Goal: Task Accomplishment & Management: Manage account settings

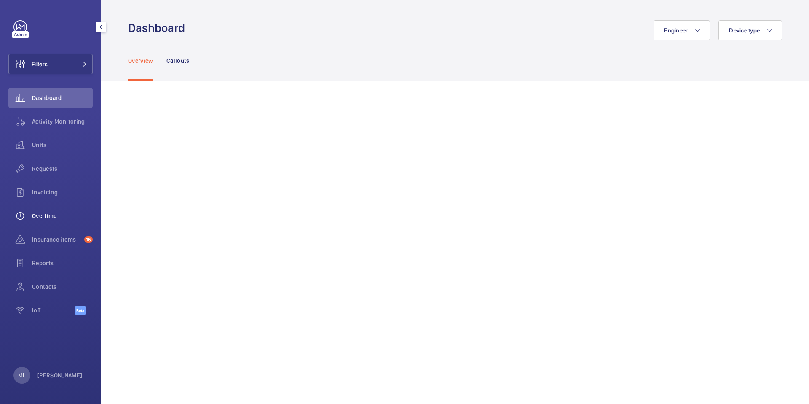
click at [68, 217] on span "Overtime" at bounding box center [62, 216] width 61 height 8
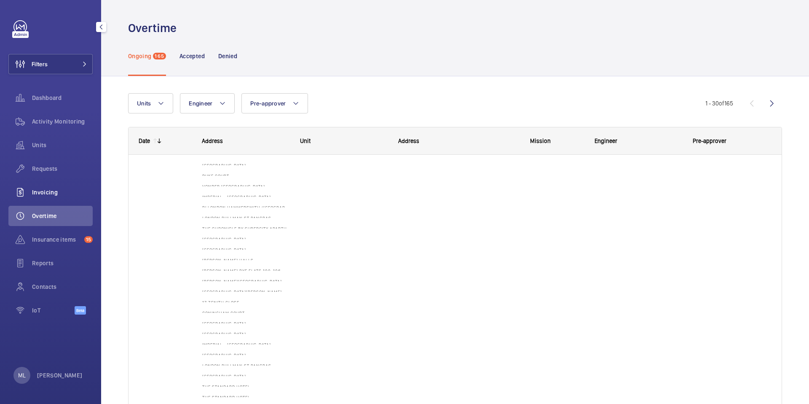
click at [69, 194] on span "Invoicing" at bounding box center [62, 192] width 61 height 8
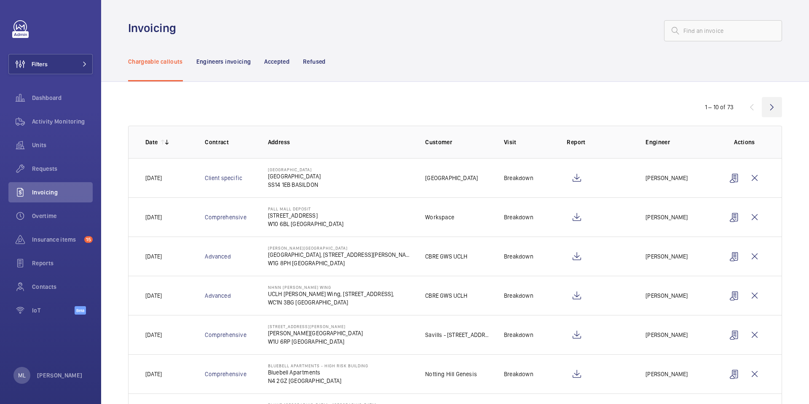
click at [768, 104] on wm-front-icon-button at bounding box center [772, 107] width 20 height 20
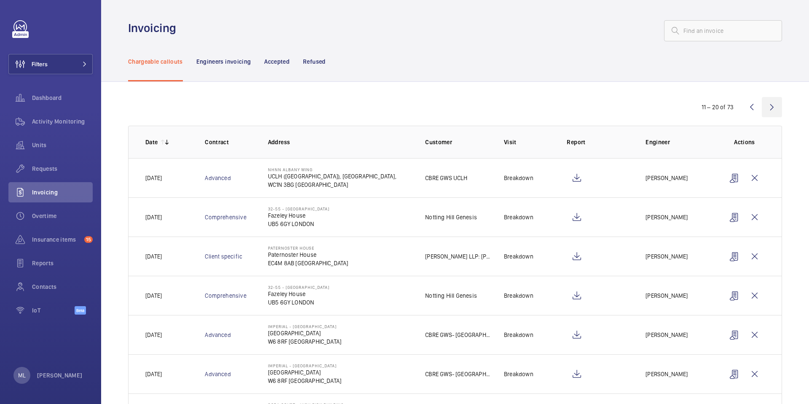
click at [770, 107] on wm-front-icon-button at bounding box center [772, 107] width 20 height 20
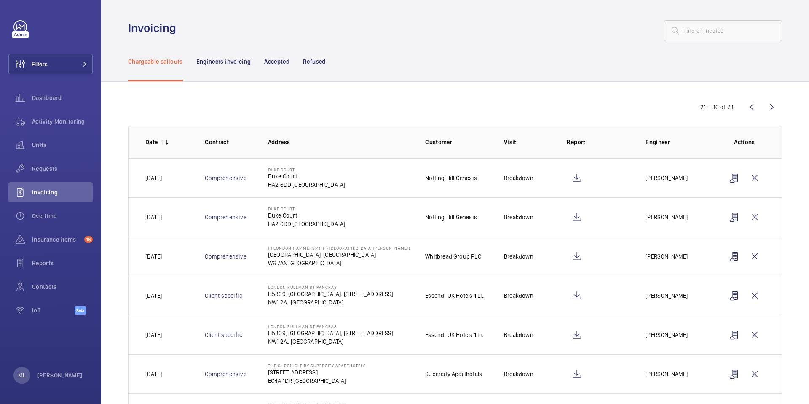
click at [770, 108] on wm-front-icon-button at bounding box center [772, 107] width 20 height 20
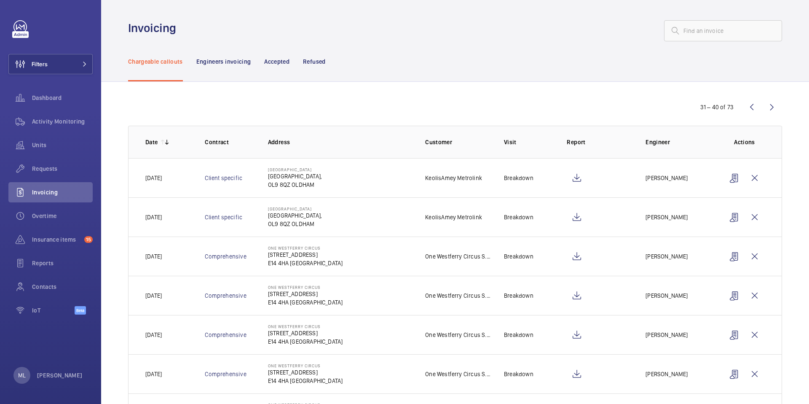
click at [770, 108] on wm-front-icon-button at bounding box center [772, 107] width 20 height 20
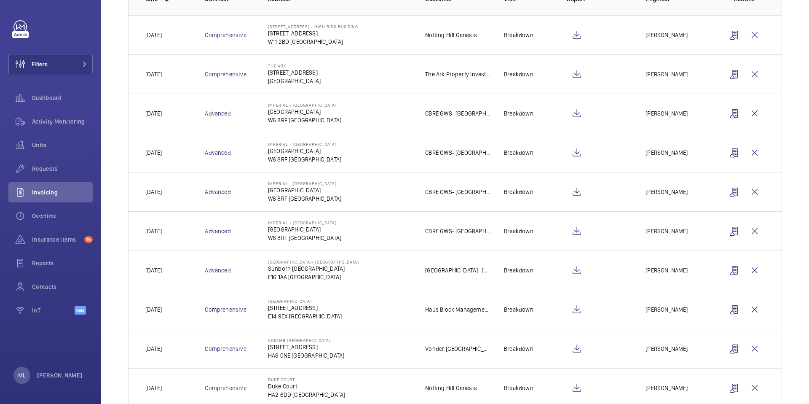
scroll to position [5, 0]
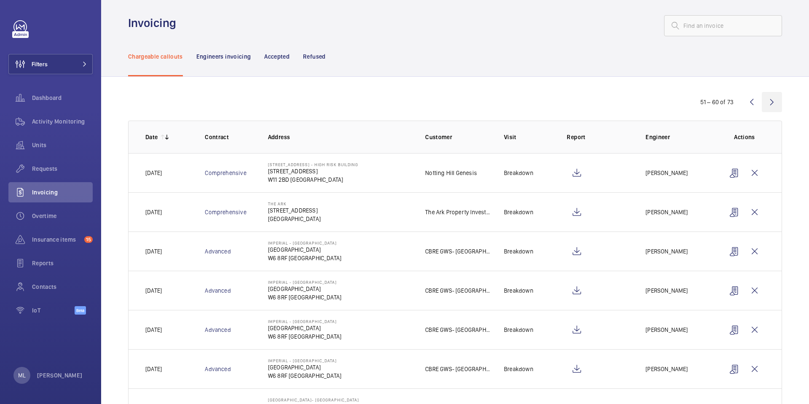
click at [762, 105] on wm-front-icon-button at bounding box center [772, 102] width 20 height 20
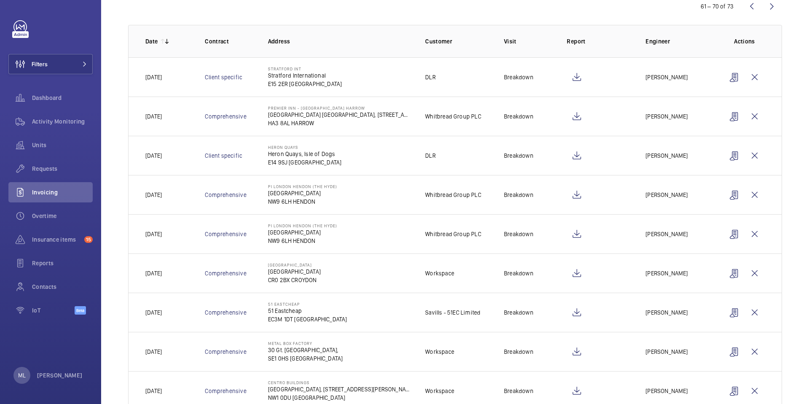
scroll to position [167, 0]
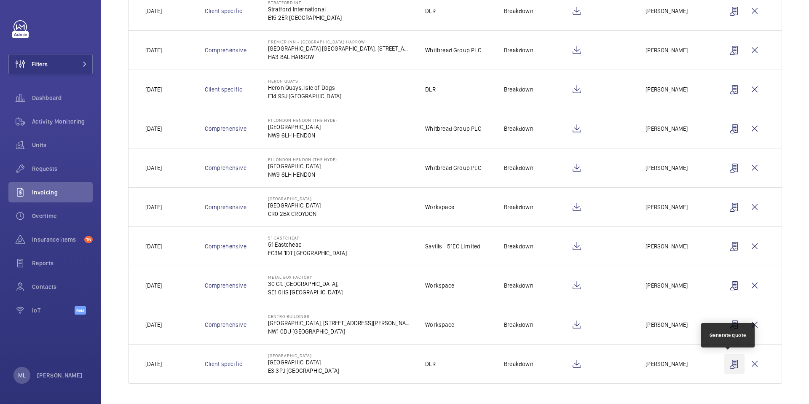
click at [725, 370] on wm-front-icon-button at bounding box center [734, 364] width 20 height 20
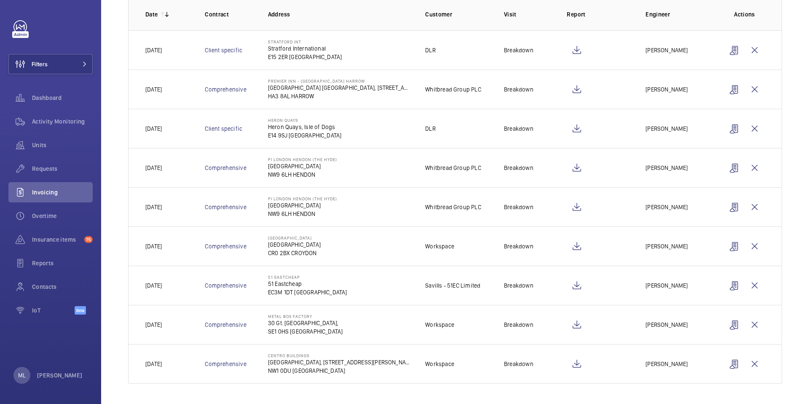
scroll to position [128, 0]
click at [784, 244] on div "61 – 70 of 73 Date Contract Address Customer Visit Report Engineer Actions [DAT…" at bounding box center [455, 179] width 708 height 450
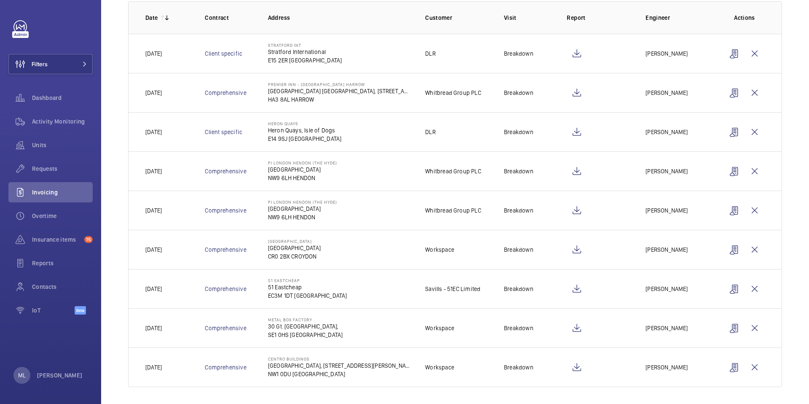
scroll to position [95, 0]
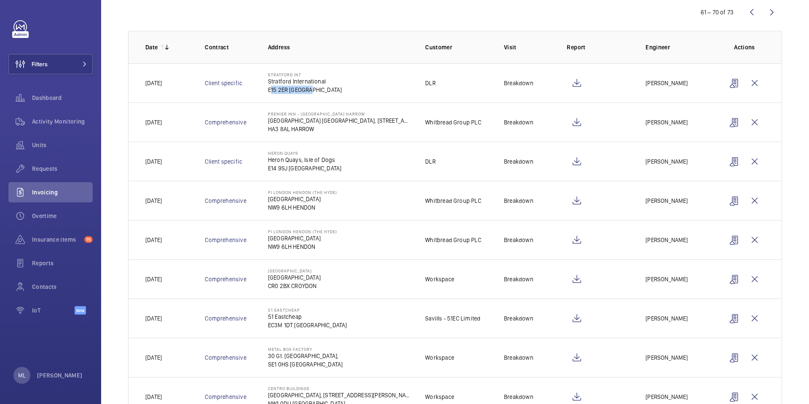
drag, startPoint x: 263, startPoint y: 91, endPoint x: 336, endPoint y: 93, distance: 73.8
click at [333, 92] on td "Stratford int [GEOGRAPHIC_DATA] [GEOGRAPHIC_DATA]" at bounding box center [334, 82] width 158 height 39
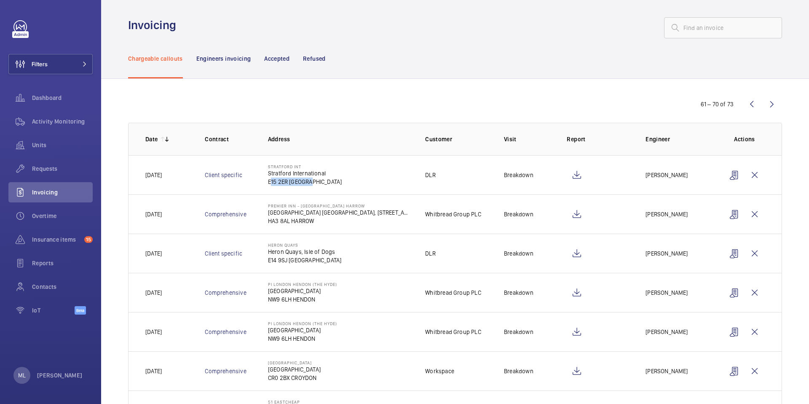
scroll to position [0, 0]
